Goal: Navigation & Orientation: Find specific page/section

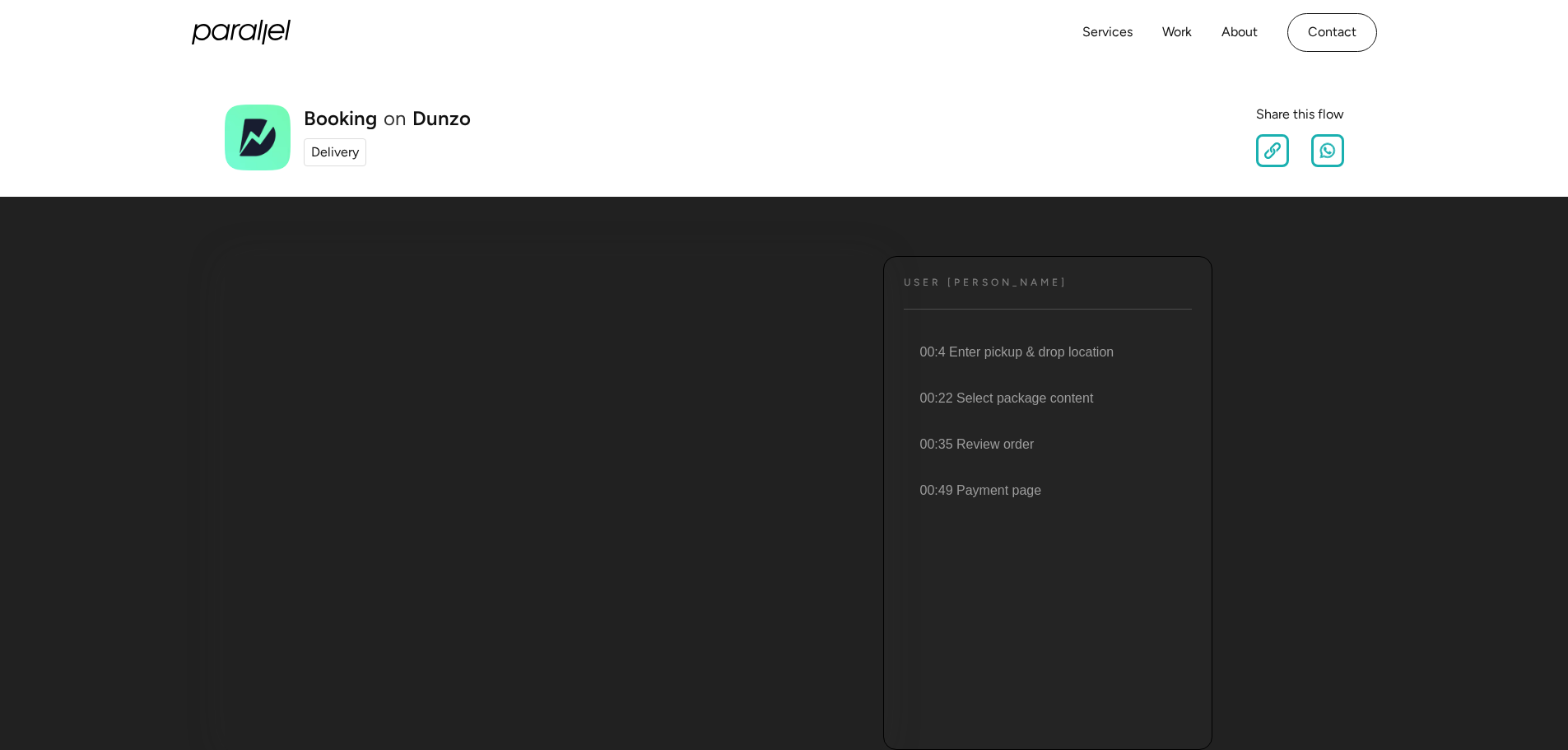
click at [333, 151] on div "Delivery" at bounding box center [334, 152] width 47 height 20
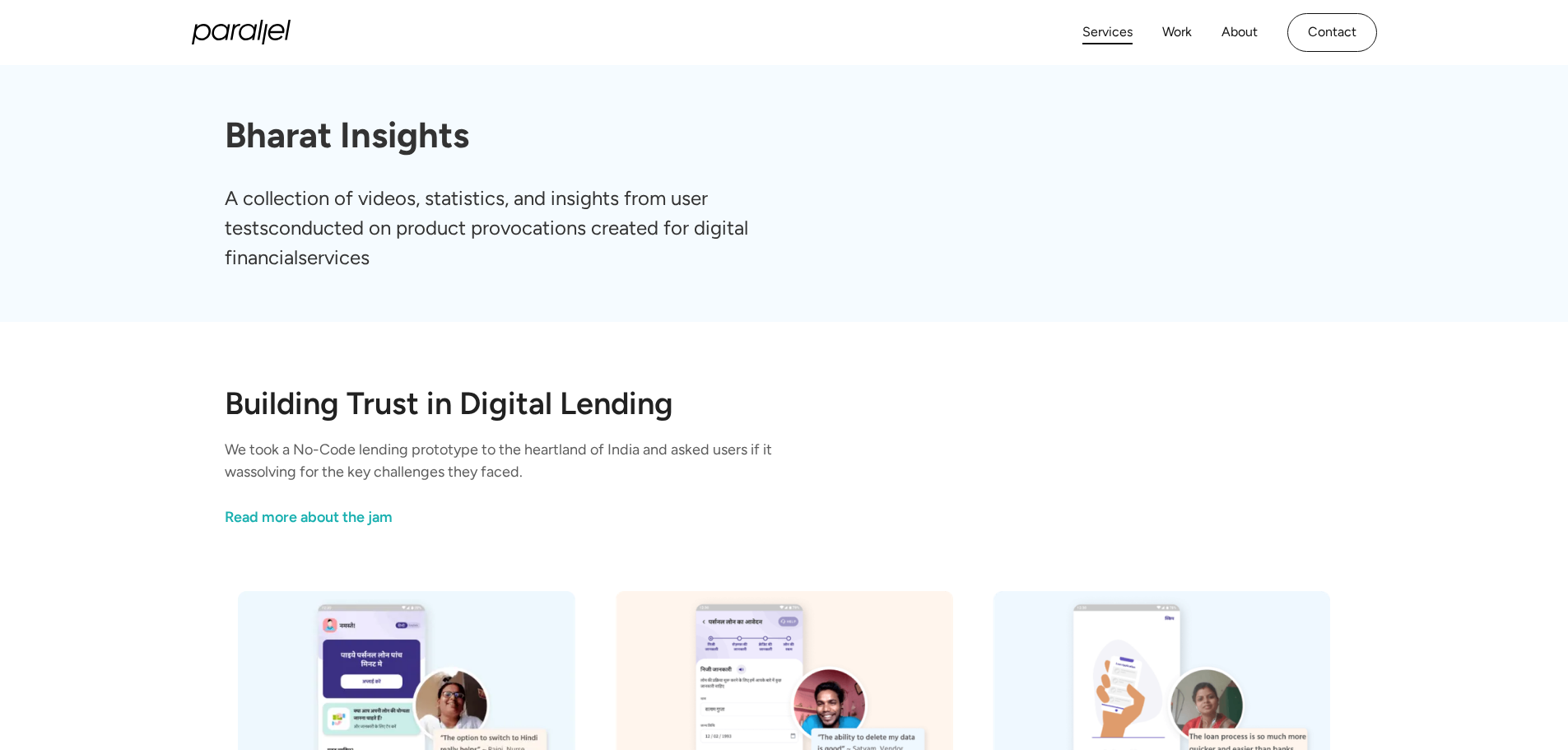
click at [1099, 29] on link "Services" at bounding box center [1107, 32] width 50 height 24
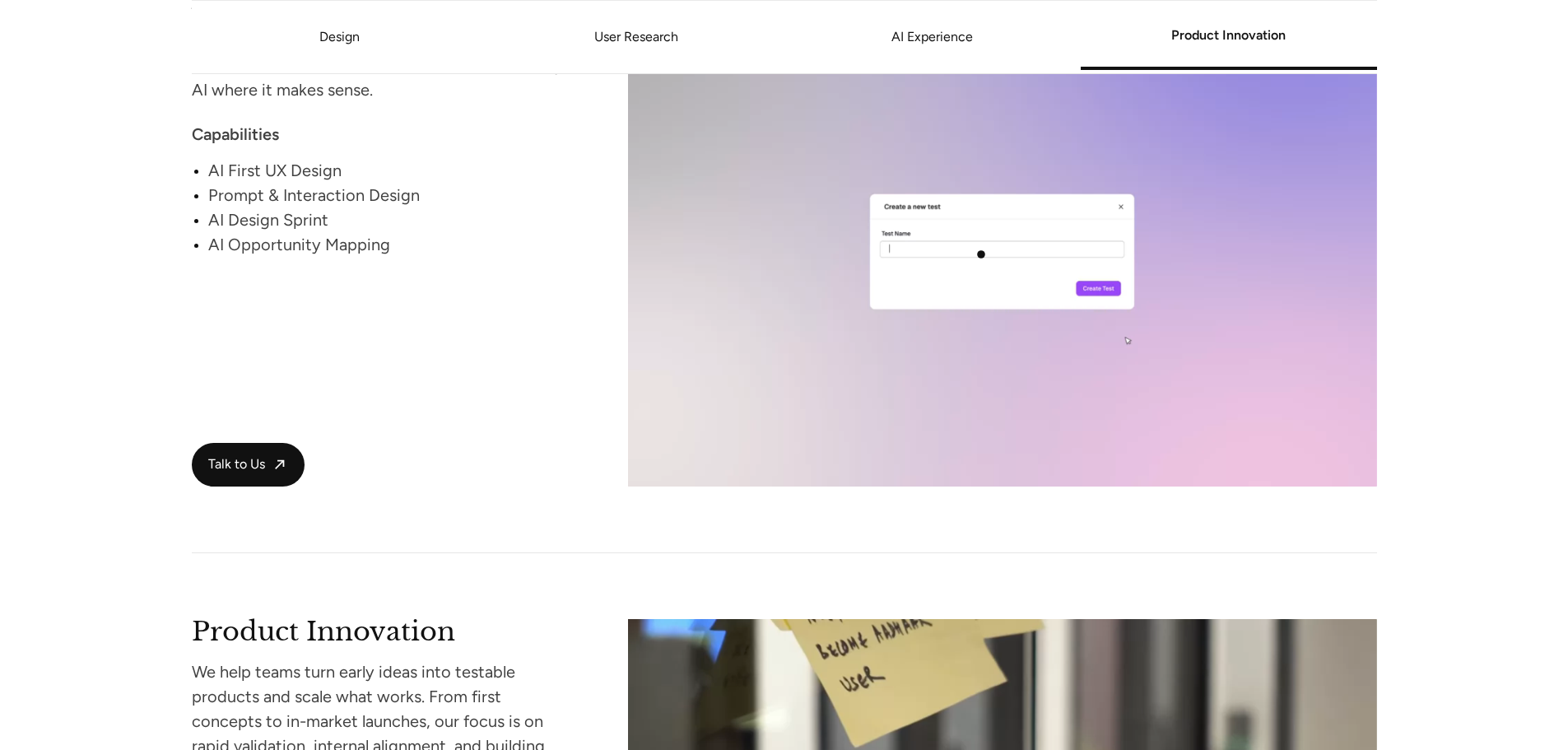
scroll to position [3291, 0]
